Goal: Check status: Check status

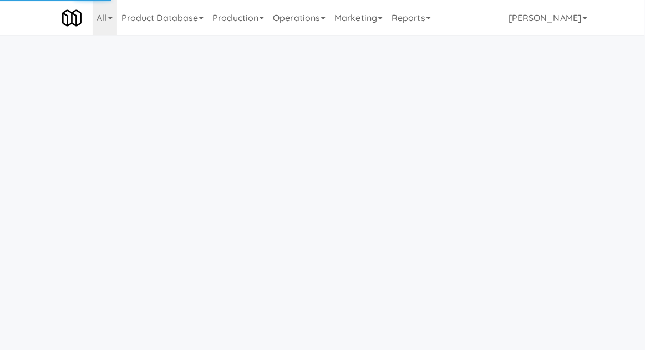
click at [308, 25] on link "Operations" at bounding box center [299, 17] width 62 height 35
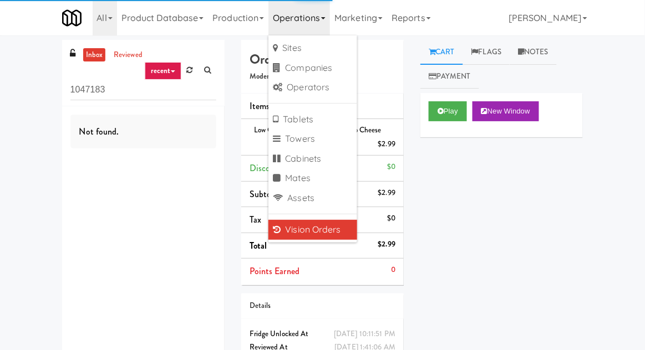
click at [15, 62] on div "inbox reviewed recent all unclear take inventory issue suspicious failed recent…" at bounding box center [322, 219] width 645 height 359
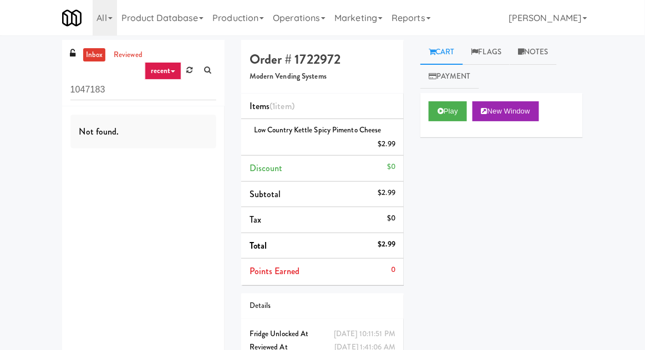
click at [300, 16] on link "Operations" at bounding box center [299, 17] width 62 height 35
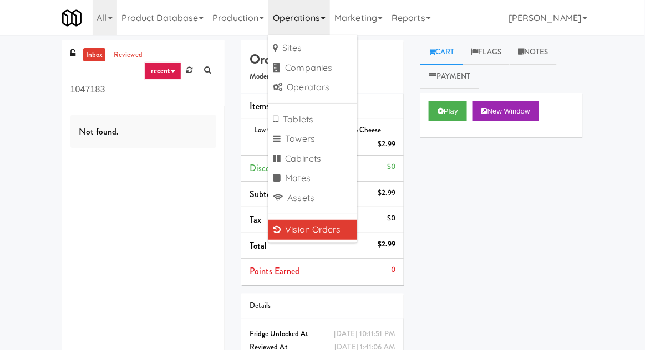
click at [26, 45] on div "inbox reviewed recent all unclear take inventory issue suspicious failed recent…" at bounding box center [322, 219] width 645 height 359
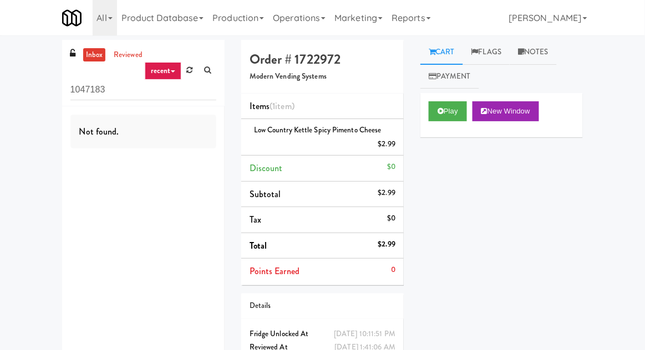
click at [91, 57] on link "inbox" at bounding box center [94, 55] width 23 height 14
click at [96, 87] on input "1047183" at bounding box center [143, 90] width 146 height 21
click at [78, 90] on input "1047183" at bounding box center [143, 90] width 146 height 21
click at [79, 90] on input "1047183" at bounding box center [143, 90] width 146 height 21
click at [18, 94] on div "inbox reviewed recent all unclear take inventory issue suspicious failed recent…" at bounding box center [322, 219] width 645 height 359
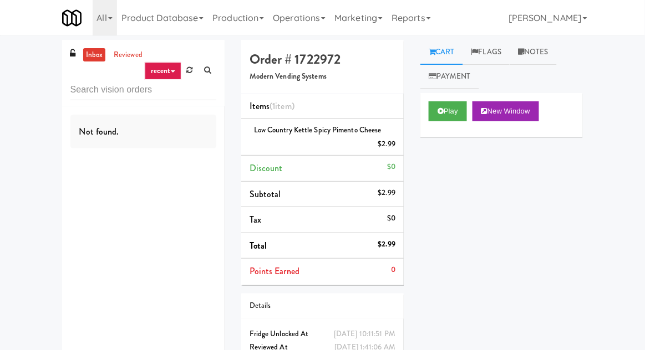
click at [83, 57] on link "inbox" at bounding box center [94, 55] width 23 height 14
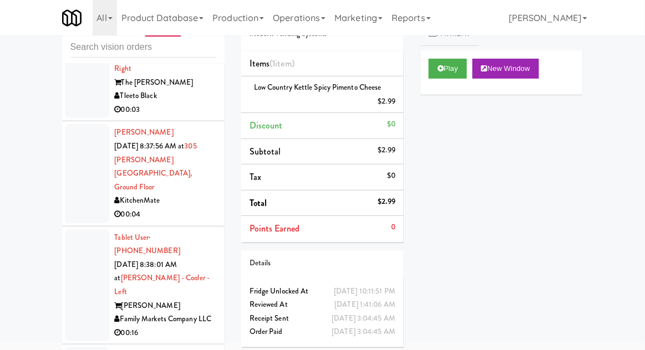
scroll to position [34044, 0]
